Goal: Find specific page/section: Find specific page/section

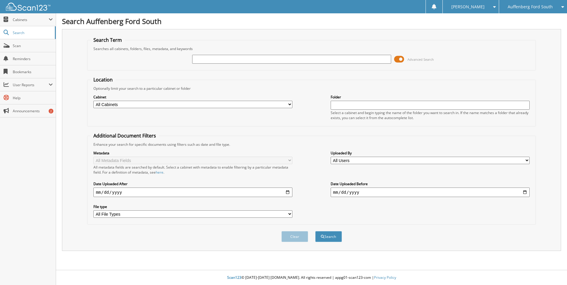
click at [240, 57] on input "text" at bounding box center [291, 59] width 199 height 9
click at [525, 9] on div "Auffenberg Ford South" at bounding box center [533, 6] width 62 height 13
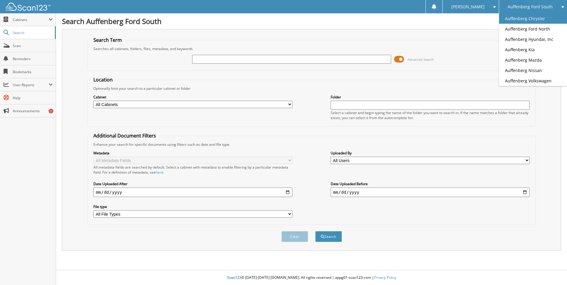
click at [522, 22] on link "Auffenberg Chrysler" at bounding box center [533, 18] width 68 height 10
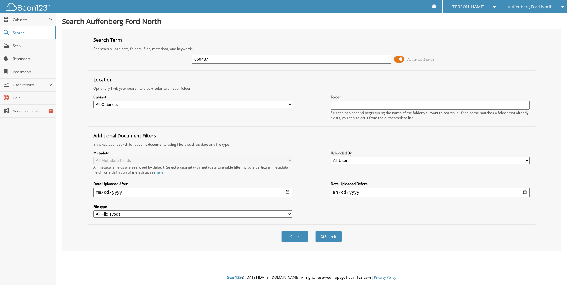
type input "650437"
click at [315, 231] on button "Search" at bounding box center [328, 236] width 27 height 11
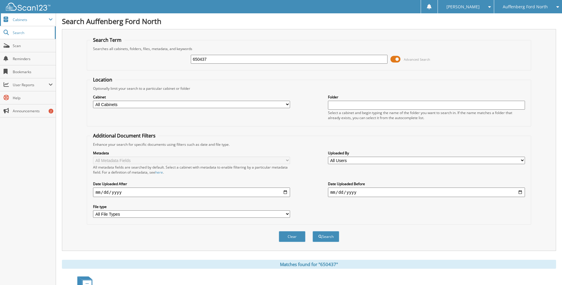
click at [28, 22] on span "Cabinets" at bounding box center [31, 19] width 36 height 5
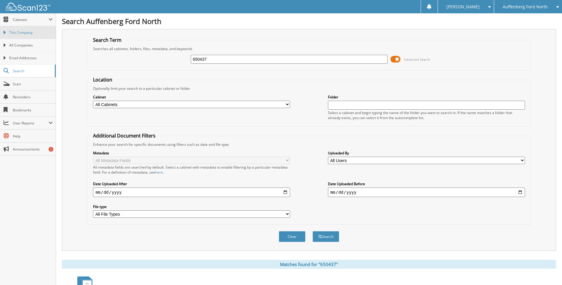
click at [24, 33] on span "This Company" at bounding box center [31, 32] width 44 height 5
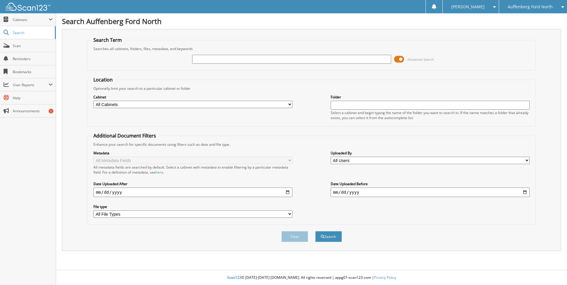
click at [210, 61] on input "text" at bounding box center [291, 59] width 199 height 9
type input "WILLIAMS"
click at [315, 231] on button "Search" at bounding box center [328, 236] width 27 height 11
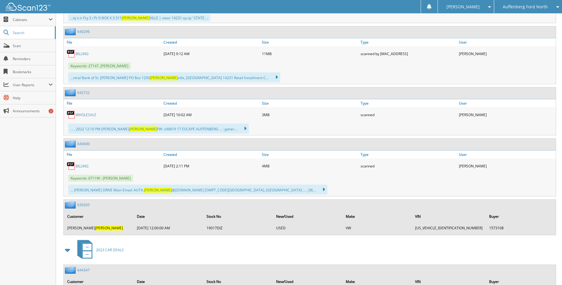
scroll to position [2936, 0]
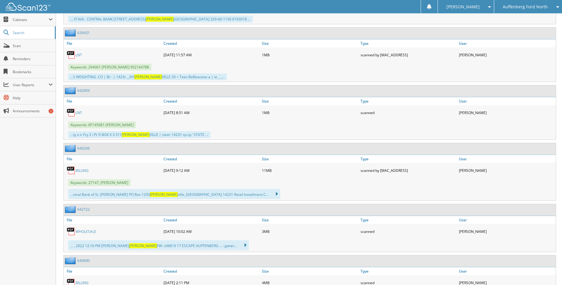
click at [514, 12] on div "Auffenberg Ford North" at bounding box center [529, 6] width 62 height 13
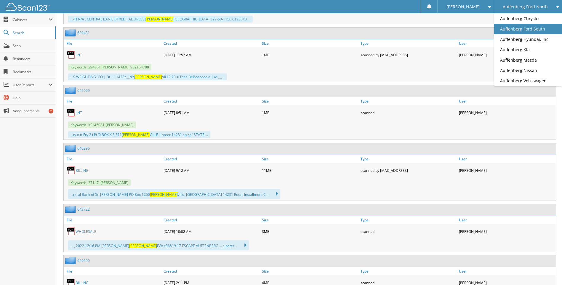
click at [515, 31] on link "Auffenberg Ford South" at bounding box center [529, 29] width 68 height 10
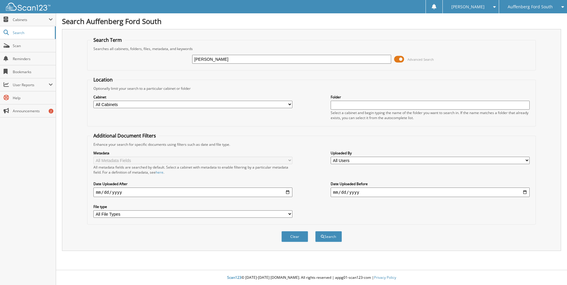
type input "[PERSON_NAME]"
click at [315, 231] on button "Search" at bounding box center [328, 236] width 27 height 11
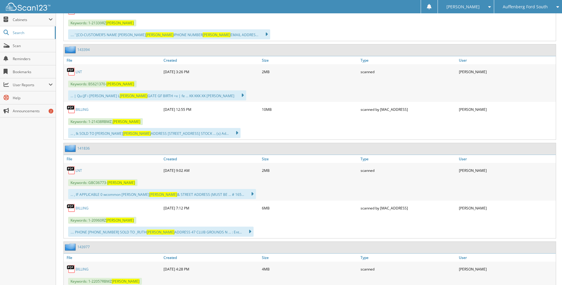
scroll to position [1690, 0]
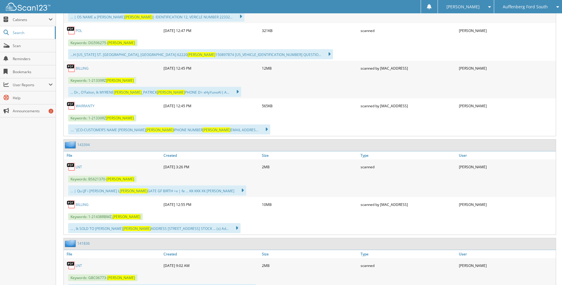
click at [550, 4] on div "Auffenberg Ford South" at bounding box center [529, 6] width 62 height 13
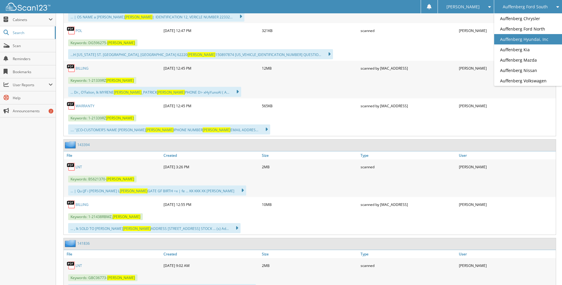
click at [532, 37] on link "Auffenberg Hyundai, Inc" at bounding box center [529, 39] width 68 height 10
